Goal: Find specific page/section: Find specific page/section

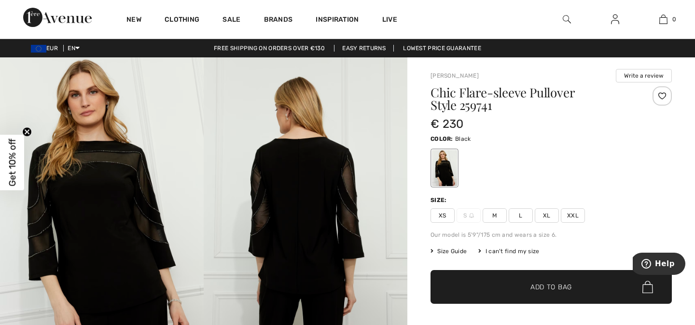
click at [459, 107] on h1 "Chic Flare-sleeve Pullover Style 259741" at bounding box center [530, 98] width 201 height 25
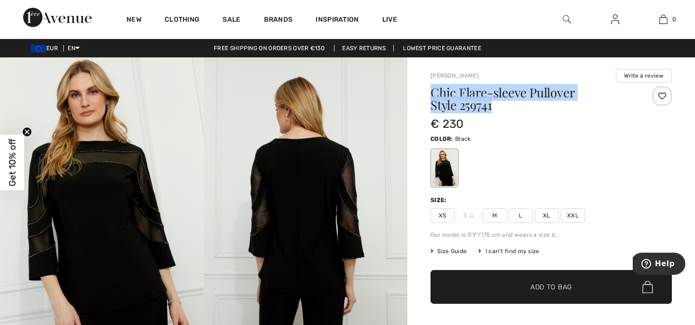
click at [453, 114] on div at bounding box center [453, 114] width 0 height 0
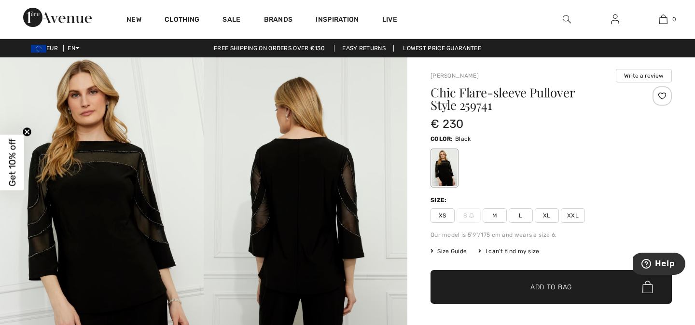
drag, startPoint x: 424, startPoint y: 177, endPoint x: 552, endPoint y: 180, distance: 128.9
click at [263, 197] on img at bounding box center [306, 209] width 204 height 305
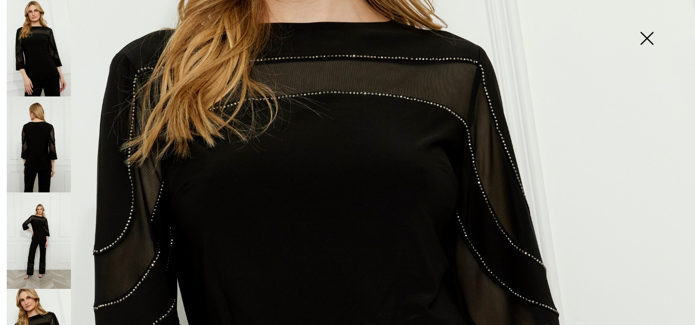
scroll to position [263, 0]
click at [61, 117] on img at bounding box center [39, 144] width 64 height 96
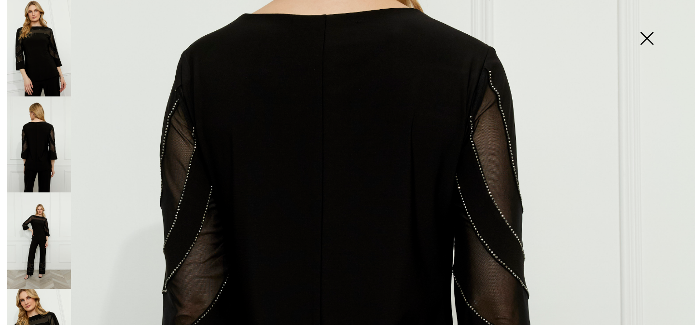
click at [638, 41] on img at bounding box center [646, 39] width 48 height 50
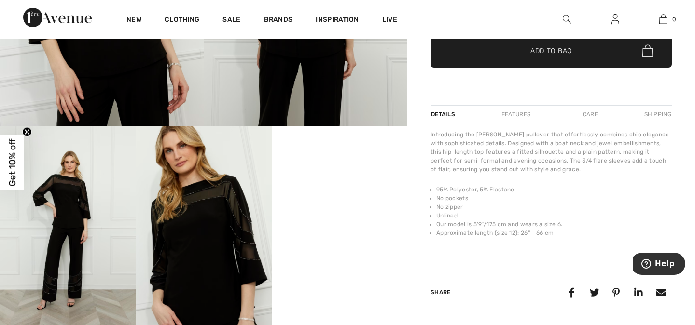
scroll to position [242, 0]
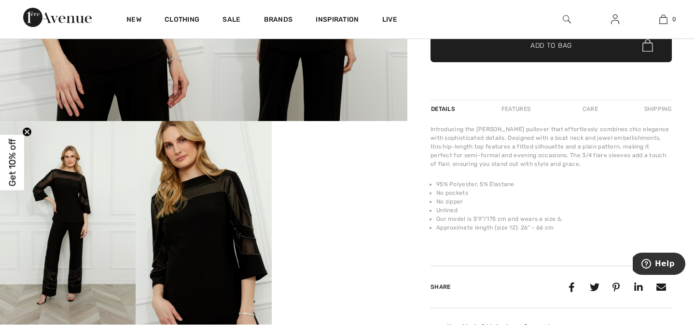
click at [497, 139] on div "Introducing the [PERSON_NAME] pullover that effortlessly combines chic elegance…" at bounding box center [550, 146] width 241 height 43
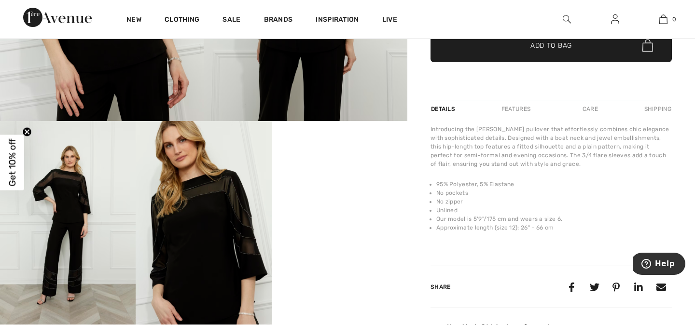
click at [453, 207] on li "Unlined" at bounding box center [553, 210] width 235 height 9
click at [435, 184] on ul "95% Polyester, 5% Elastane No pockets No zipper Unlined Our model is 5'9"/175 c…" at bounding box center [550, 206] width 241 height 52
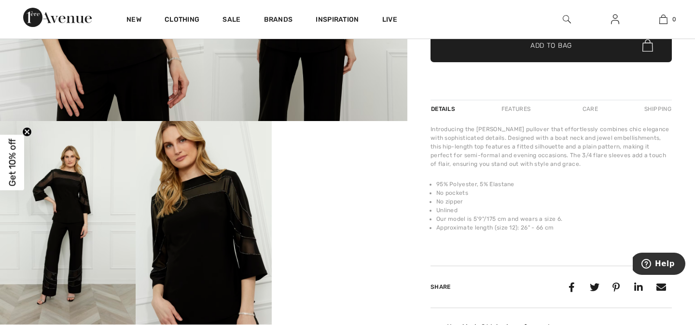
drag, startPoint x: 435, startPoint y: 184, endPoint x: 565, endPoint y: 228, distance: 136.6
click at [565, 228] on ul "95% Polyester, 5% Elastane No pockets No zipper Unlined Our model is 5'9"/175 c…" at bounding box center [550, 206] width 241 height 52
click at [558, 233] on div at bounding box center [558, 233] width 0 height 0
drag, startPoint x: 499, startPoint y: 55, endPoint x: 610, endPoint y: 79, distance: 114.0
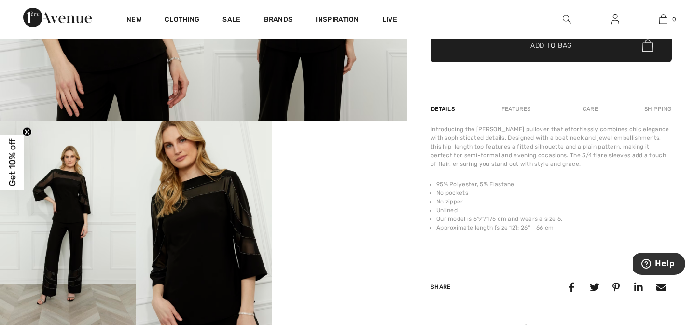
drag, startPoint x: 658, startPoint y: 98, endPoint x: 500, endPoint y: 55, distance: 163.4
click at [514, 200] on li "No zipper" at bounding box center [553, 201] width 235 height 9
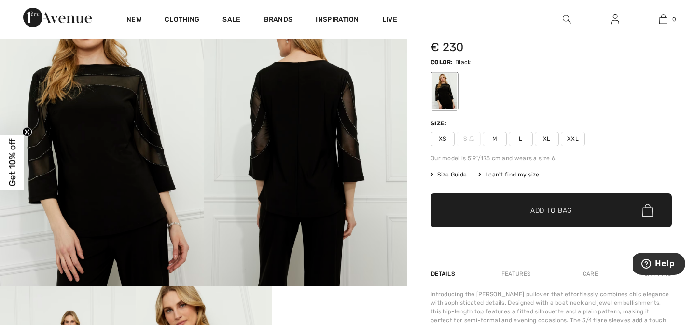
scroll to position [0, 0]
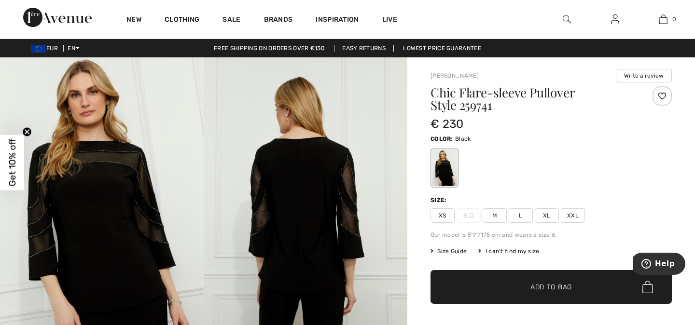
click at [569, 27] on div at bounding box center [566, 19] width 48 height 39
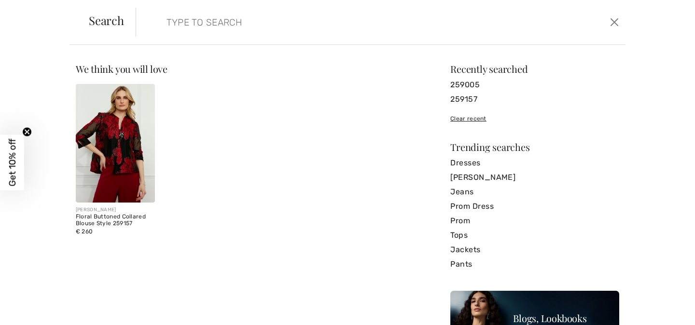
click at [568, 22] on form "Clear" at bounding box center [371, 22] width 471 height 29
click at [530, 25] on form "Clear" at bounding box center [371, 22] width 471 height 29
click at [215, 15] on input "search" at bounding box center [327, 22] width 336 height 29
paste input "259758"
type input "259758"
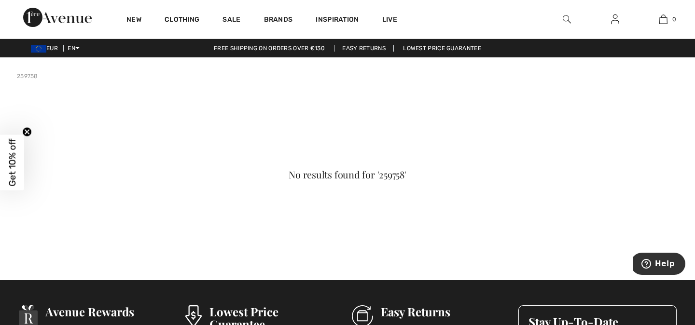
click at [565, 14] on img at bounding box center [567, 20] width 8 height 12
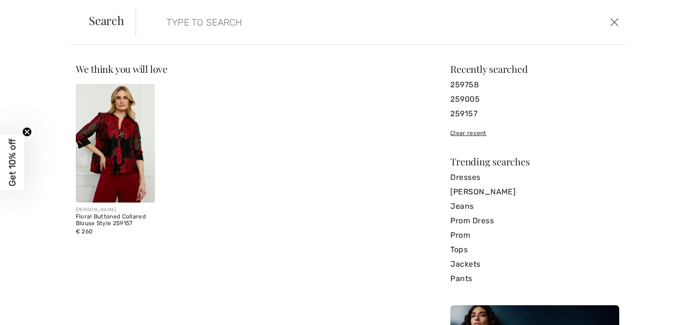
paste input "259758"
type input "259758"
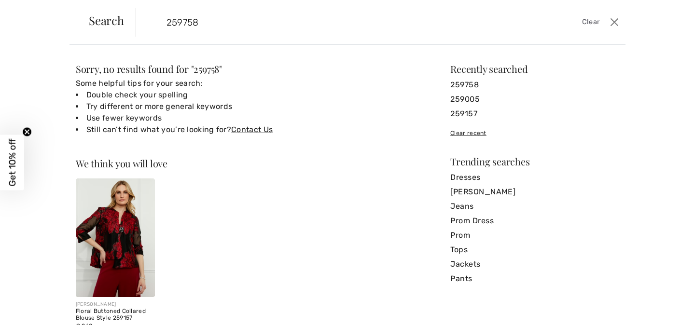
click at [231, 27] on input "259758" at bounding box center [327, 22] width 336 height 29
